Goal: Check status

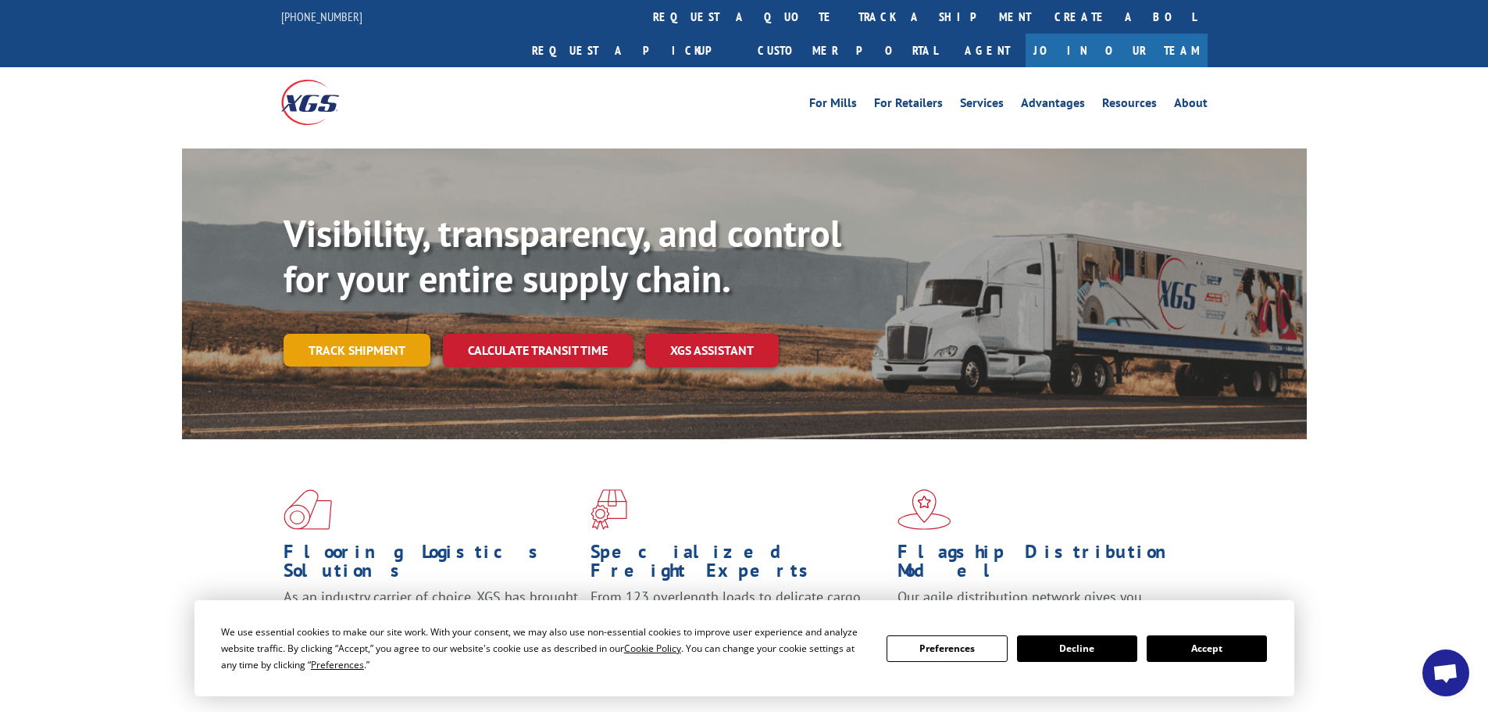
click at [393, 334] on link "Track shipment" at bounding box center [357, 350] width 147 height 33
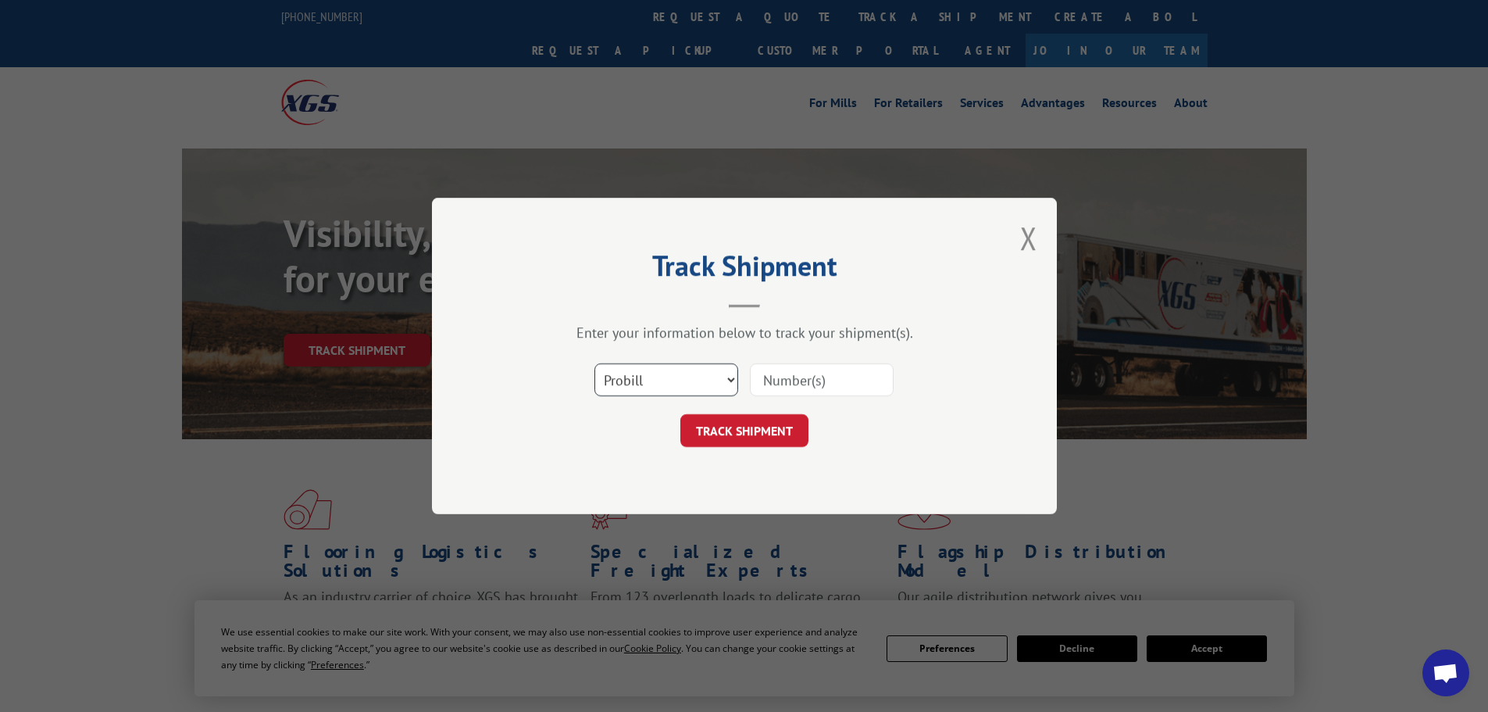
drag, startPoint x: 681, startPoint y: 377, endPoint x: 677, endPoint y: 393, distance: 16.9
click at [681, 377] on select "Select category... Probill BOL PO" at bounding box center [666, 379] width 144 height 33
select select "bol"
click at [594, 363] on select "Select category... Probill BOL PO" at bounding box center [666, 379] width 144 height 33
click at [790, 374] on input at bounding box center [822, 379] width 144 height 33
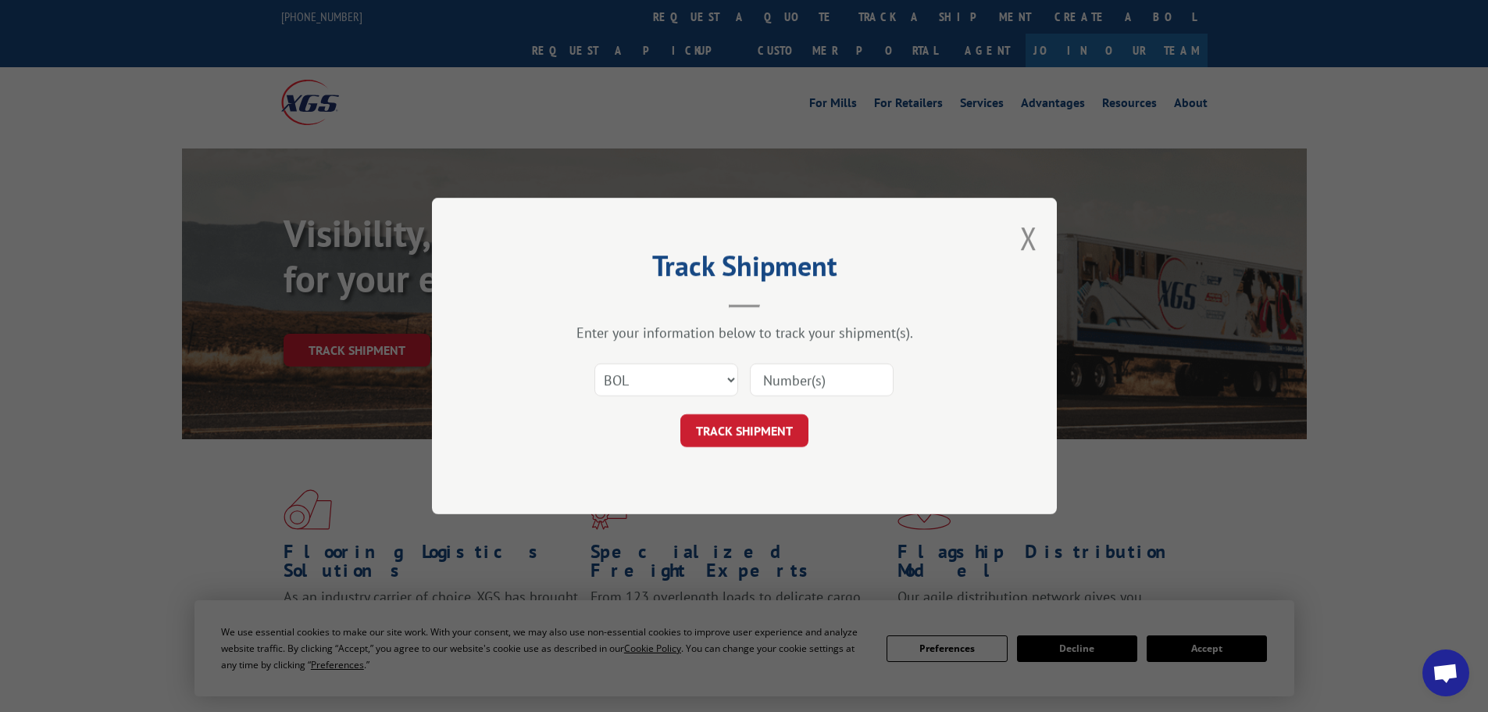
type input "1"
type input "6047551"
click at [680, 414] on button "TRACK SHIPMENT" at bounding box center [744, 430] width 128 height 33
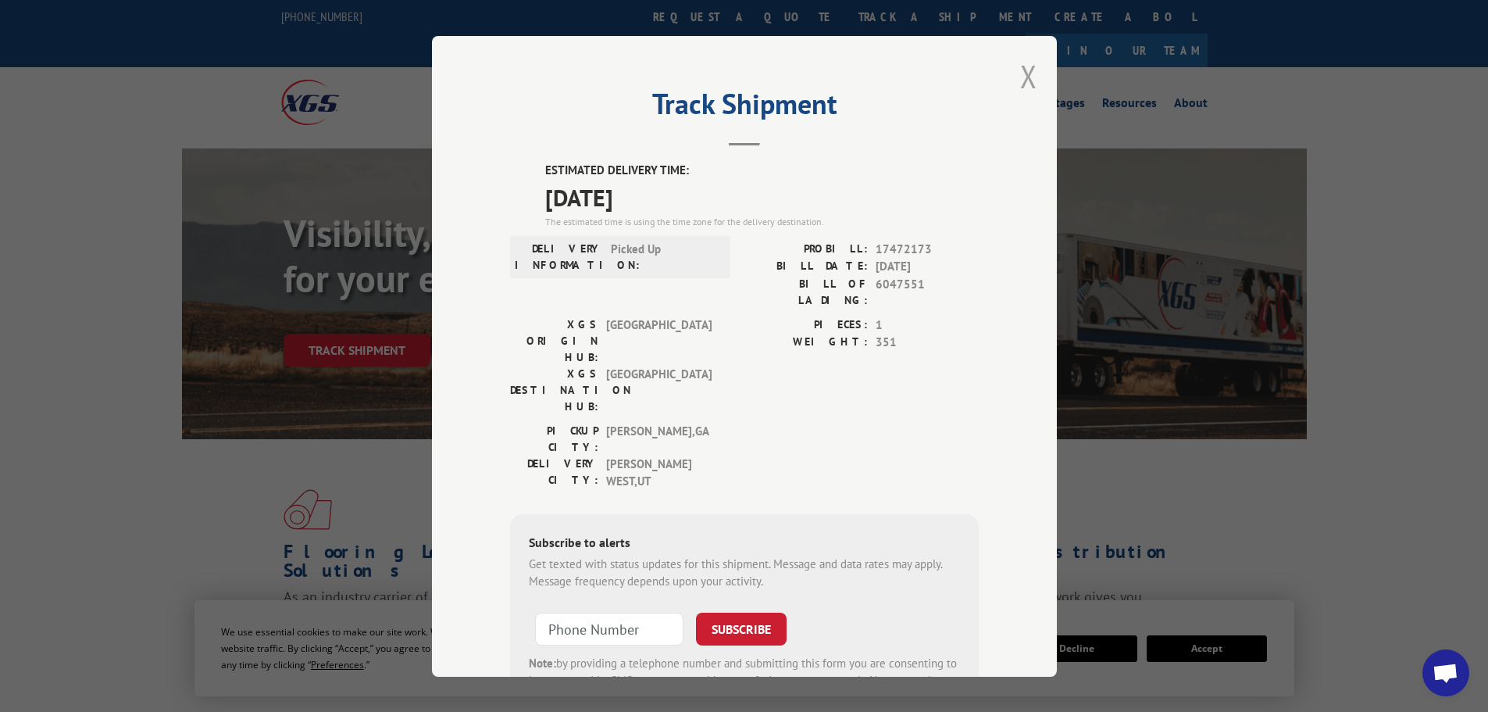
click at [1020, 73] on button "Close modal" at bounding box center [1028, 75] width 17 height 41
